Goal: Task Accomplishment & Management: Manage account settings

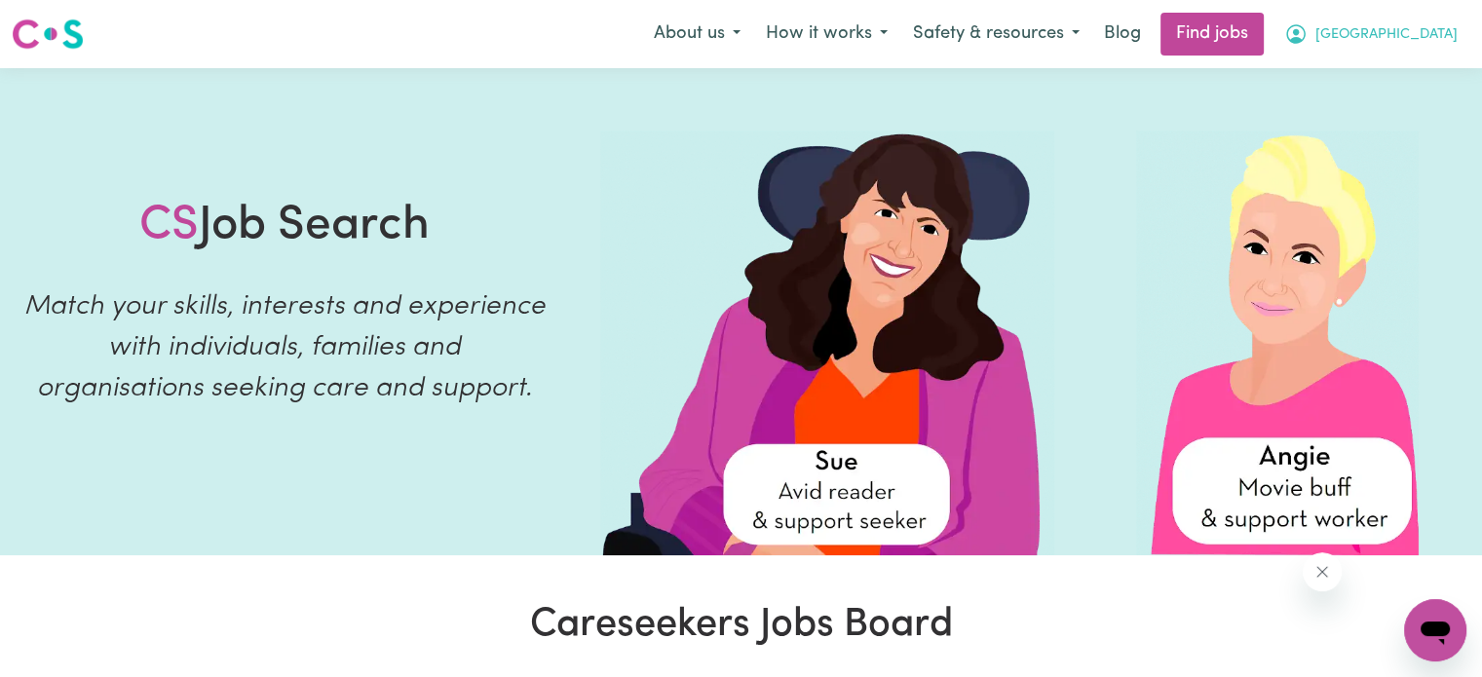
click at [1380, 46] on button "[GEOGRAPHIC_DATA]" at bounding box center [1371, 34] width 199 height 41
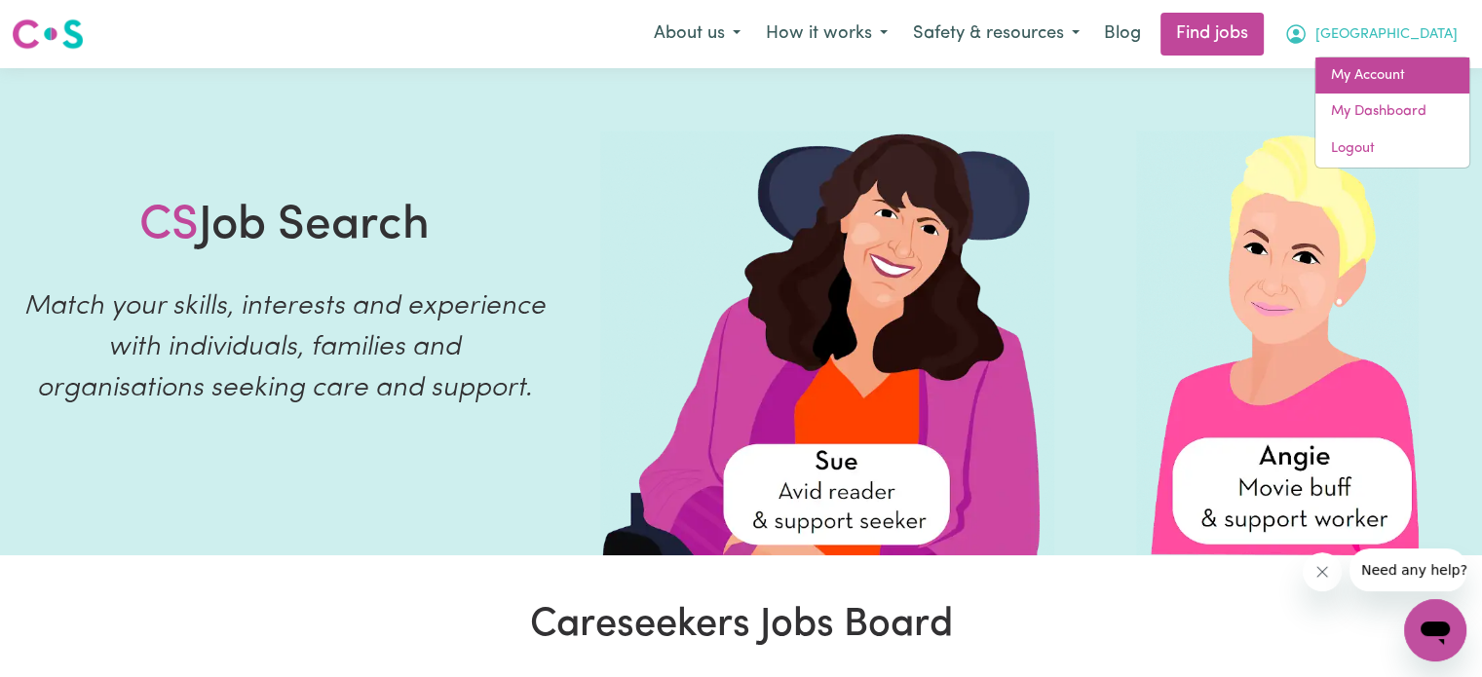
click at [1366, 81] on link "My Account" at bounding box center [1392, 75] width 154 height 37
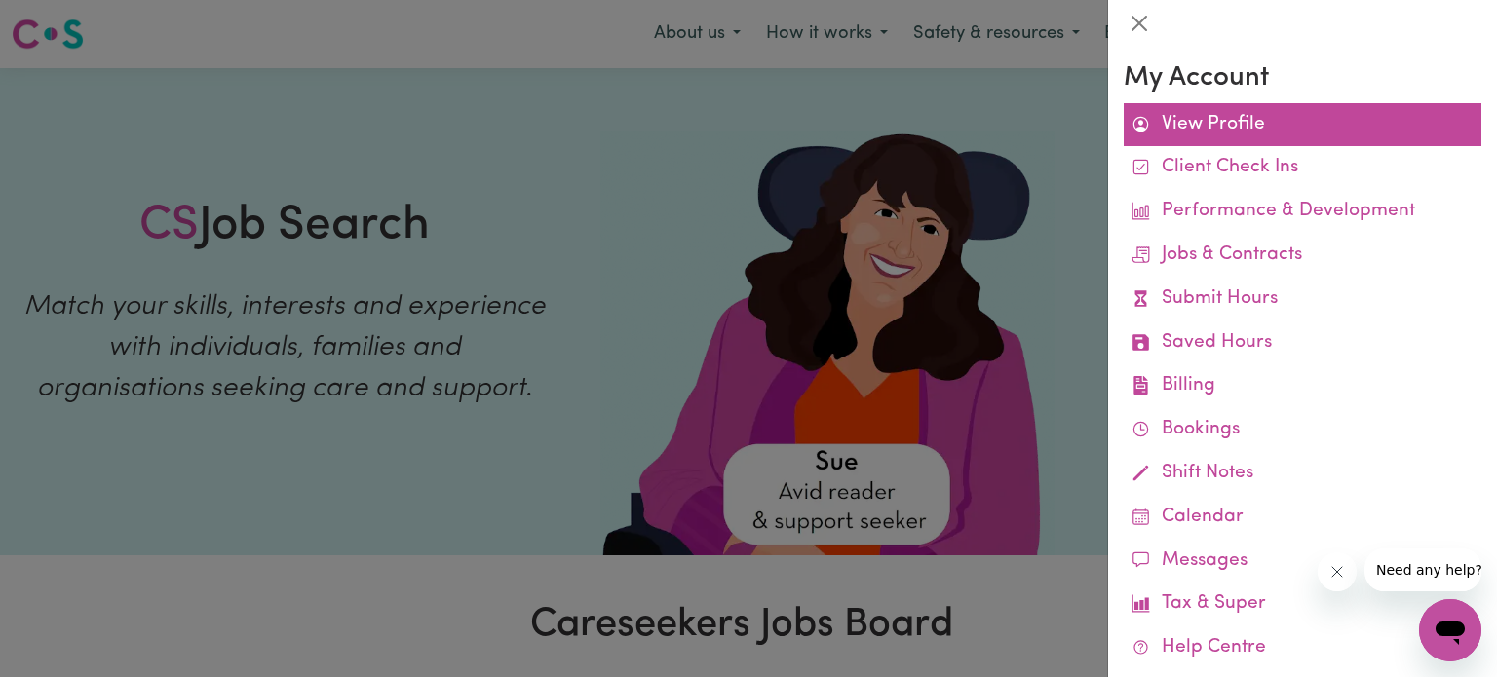
click at [1213, 124] on link "View Profile" at bounding box center [1302, 125] width 358 height 44
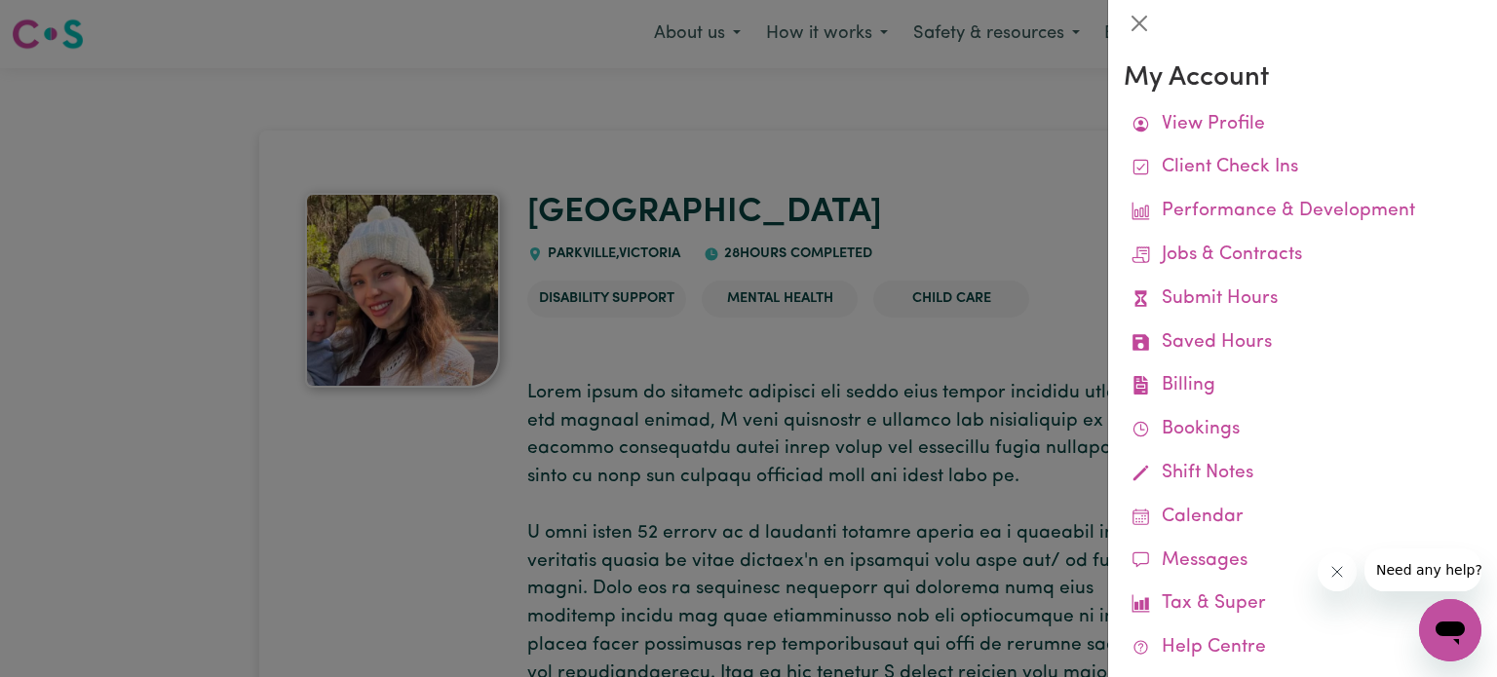
click at [893, 367] on div at bounding box center [748, 338] width 1497 height 677
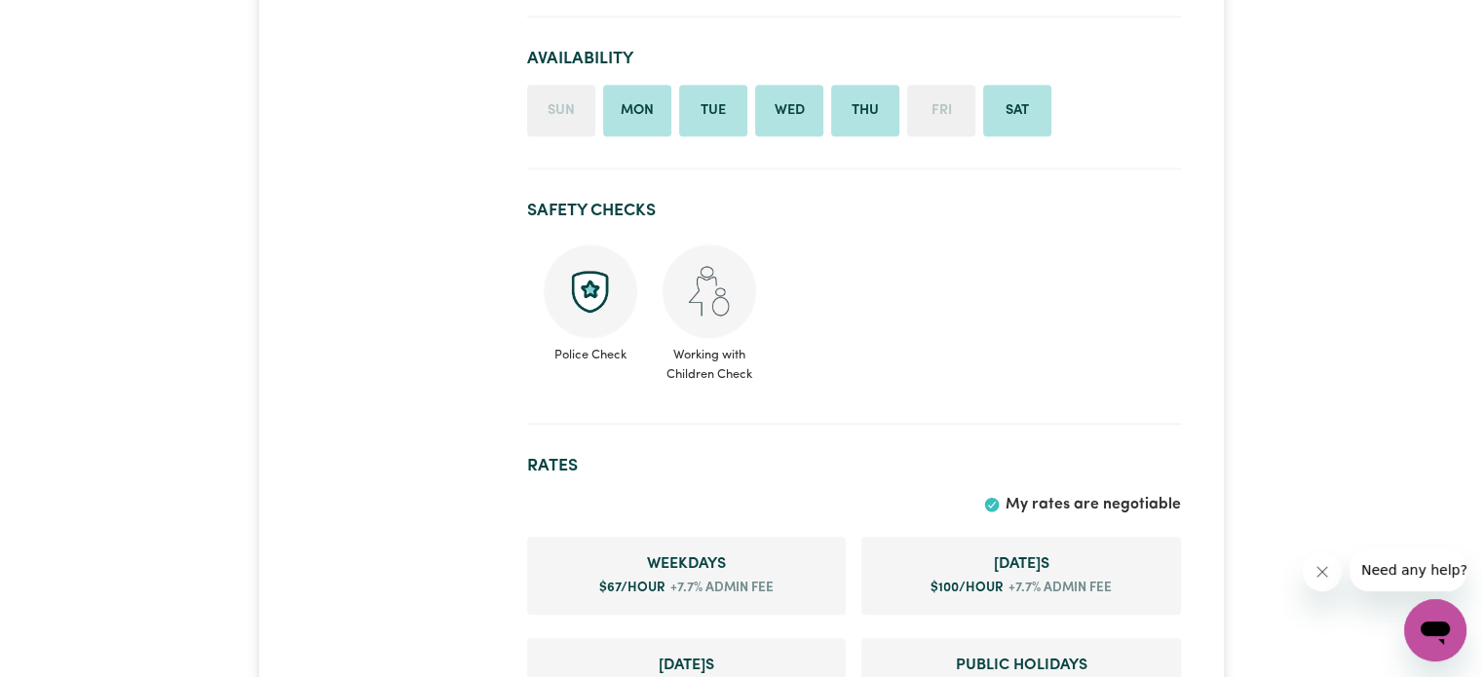
scroll to position [1723, 0]
click at [558, 284] on img at bounding box center [591, 294] width 94 height 94
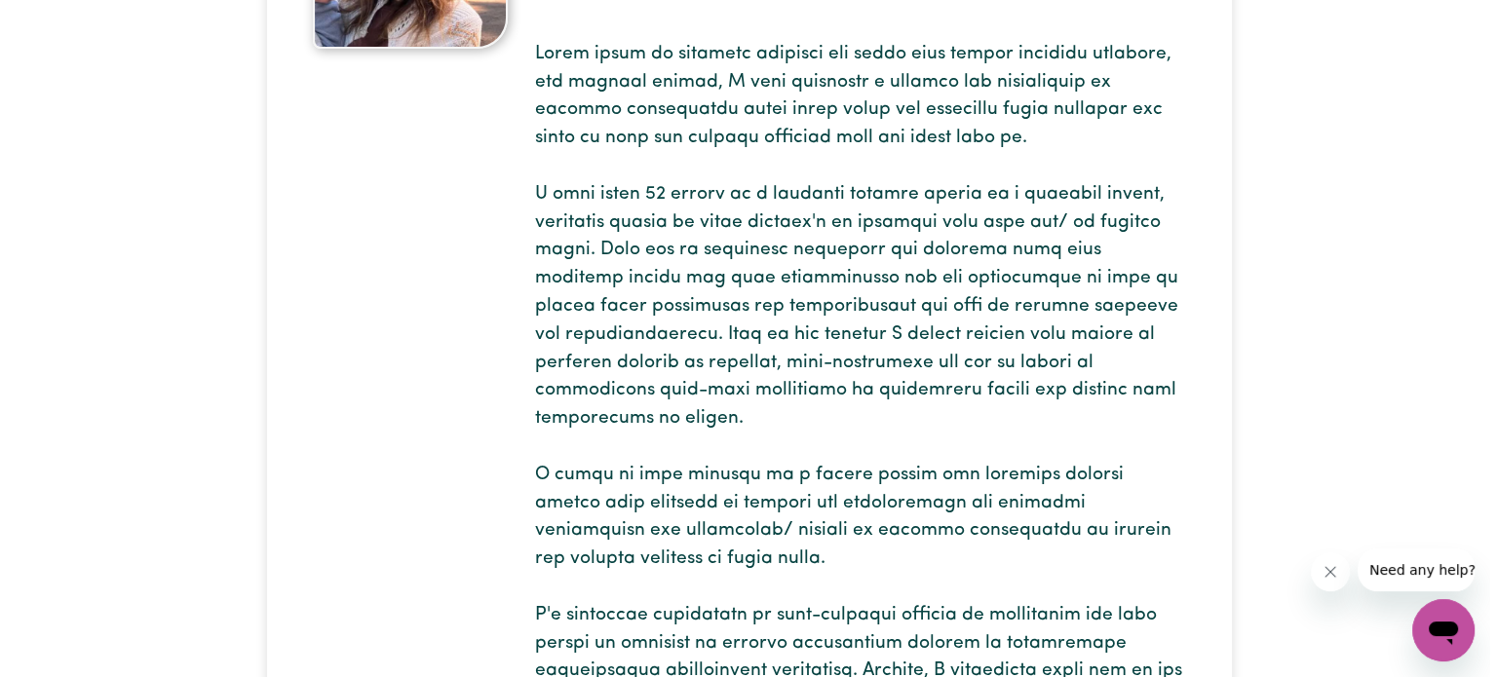
scroll to position [0, 0]
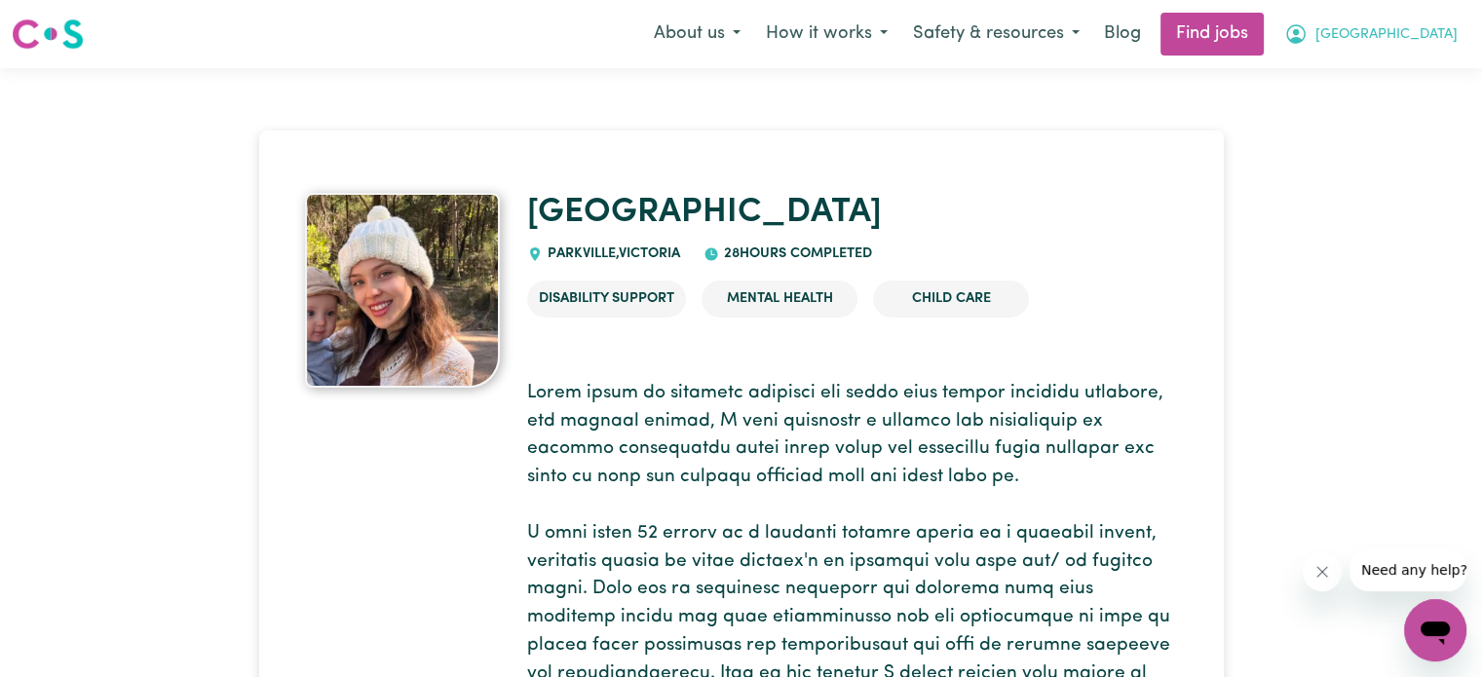
click at [1413, 44] on span "[GEOGRAPHIC_DATA]" at bounding box center [1386, 34] width 142 height 21
click at [1380, 85] on link "My Account" at bounding box center [1392, 75] width 154 height 37
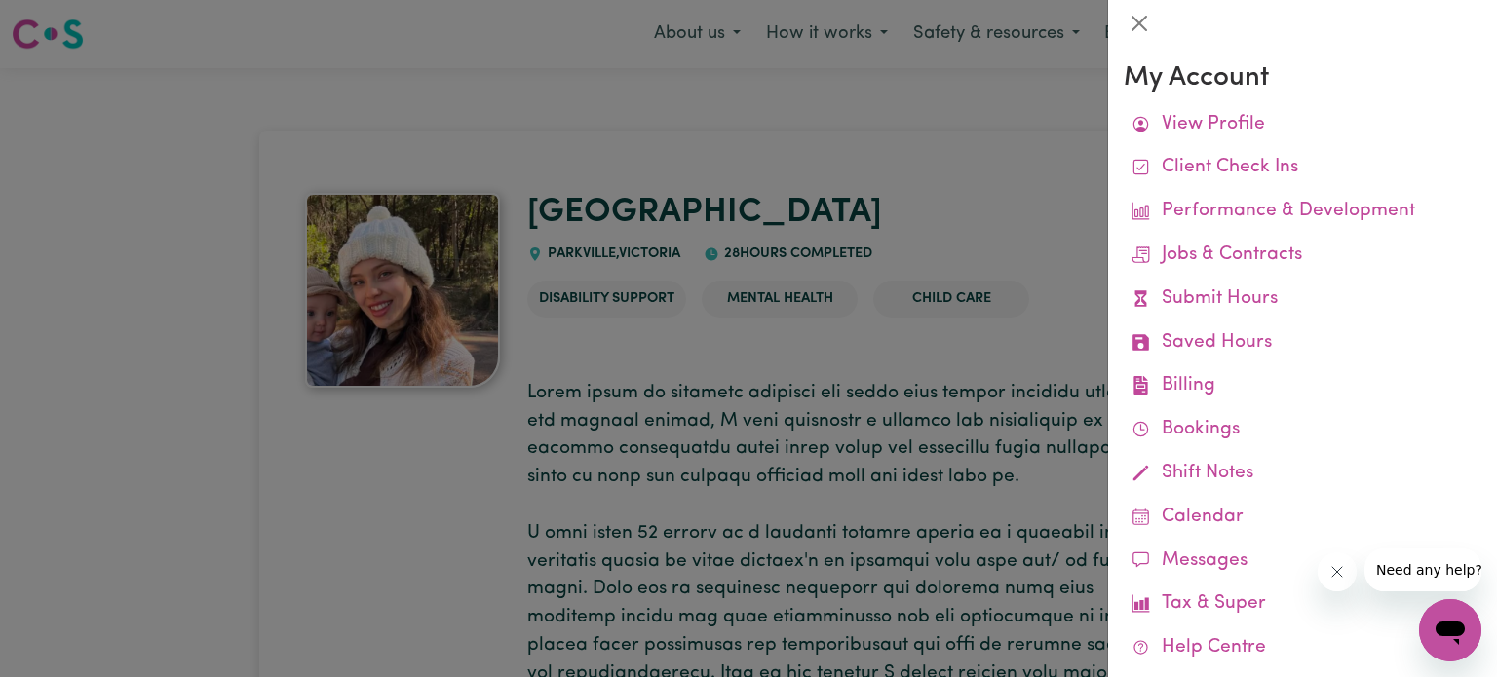
click at [1007, 353] on div at bounding box center [748, 338] width 1497 height 677
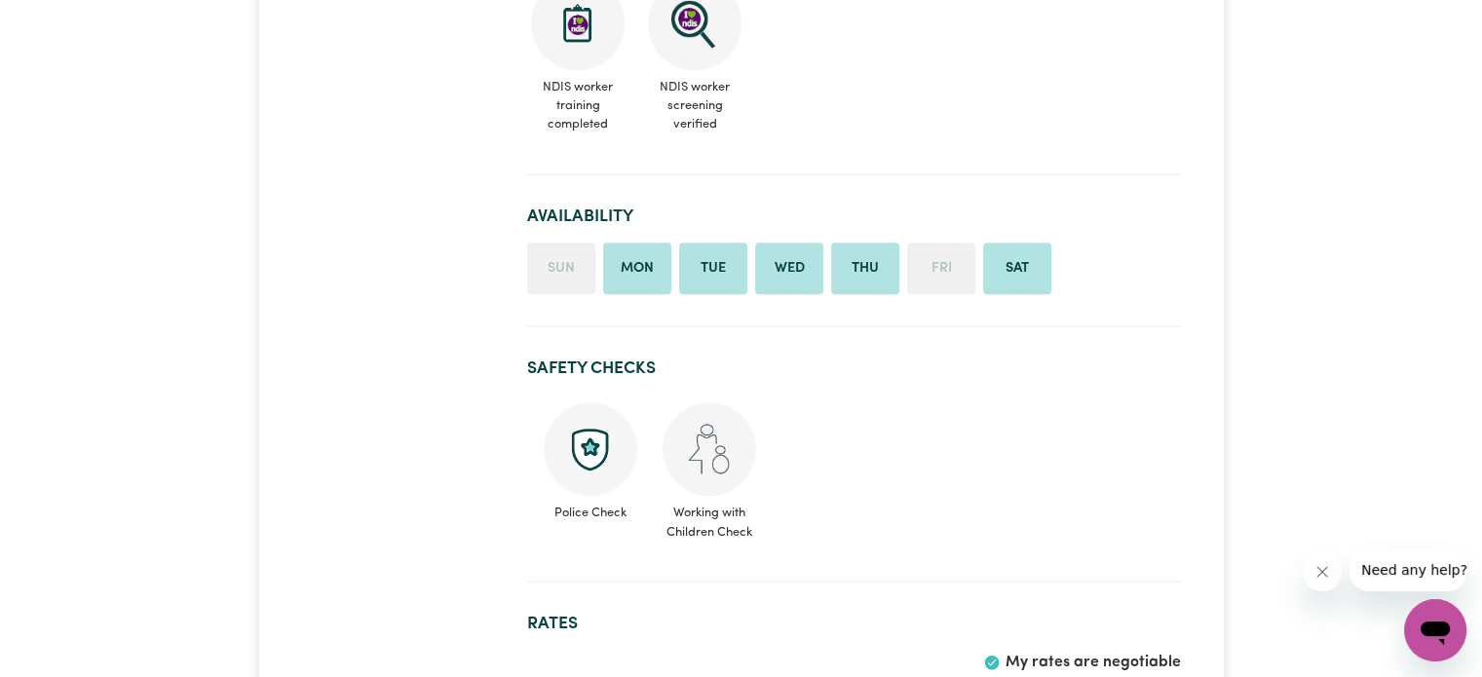
scroll to position [1555, 0]
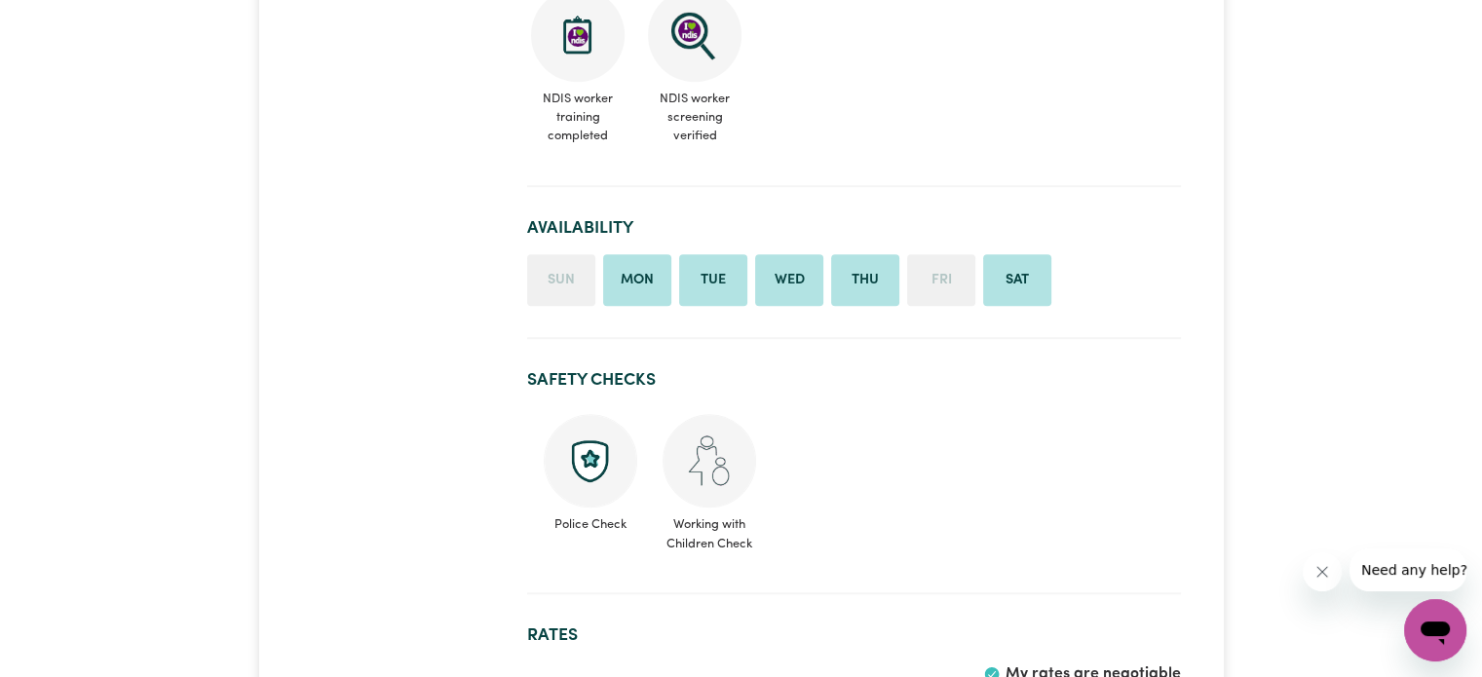
click at [597, 452] on img at bounding box center [591, 461] width 94 height 94
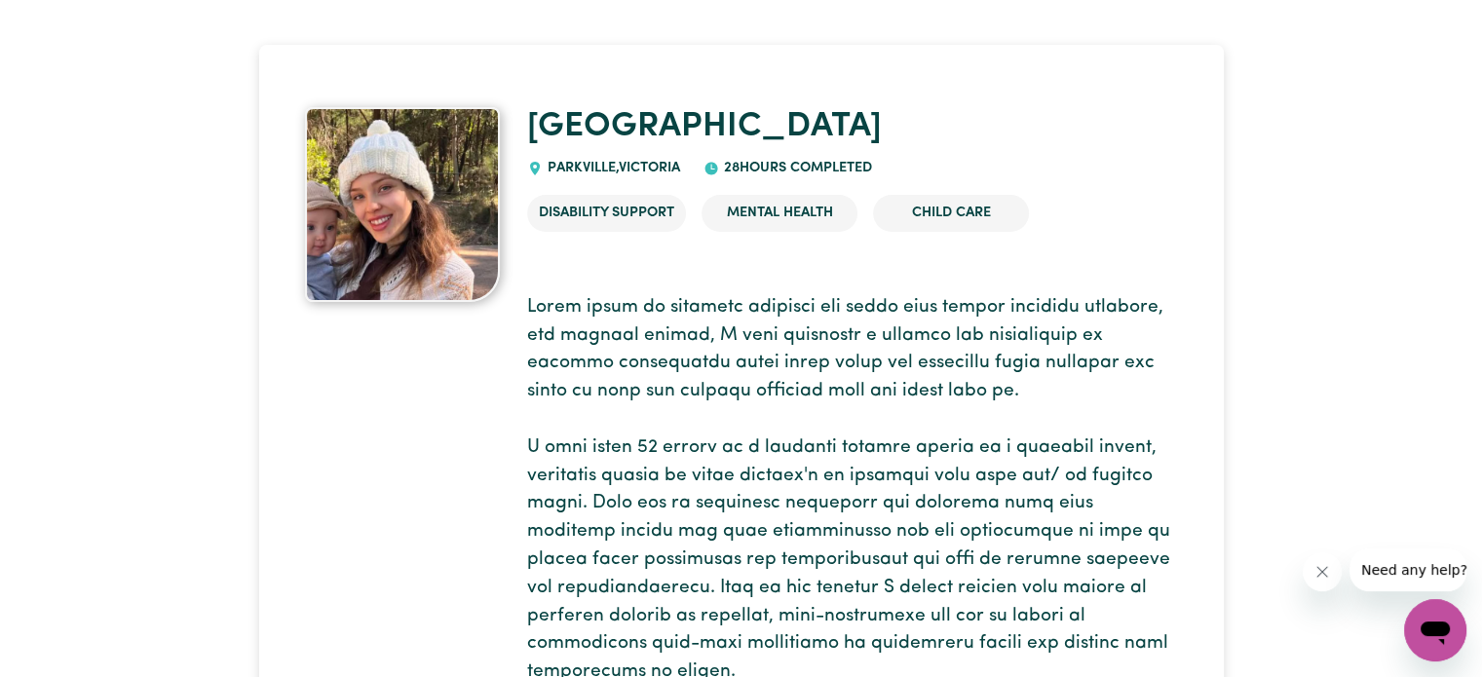
scroll to position [0, 0]
